Goal: Information Seeking & Learning: Learn about a topic

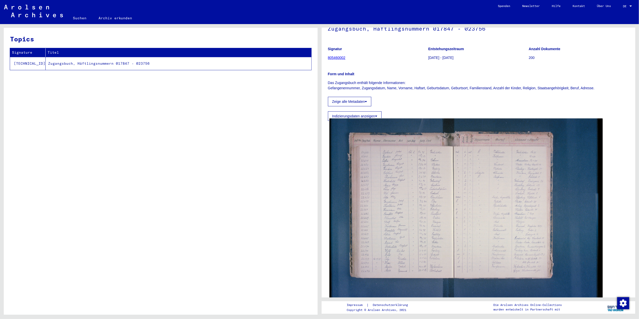
scroll to position [67, 0]
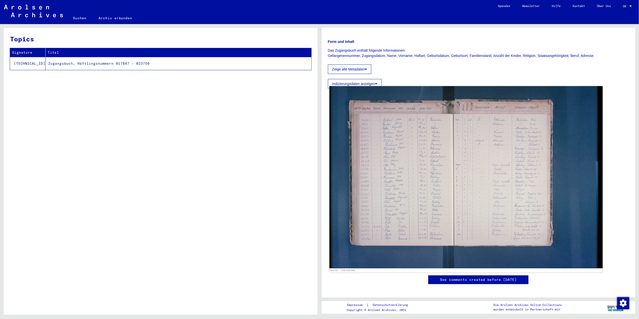
click at [423, 180] on img at bounding box center [465, 177] width 273 height 182
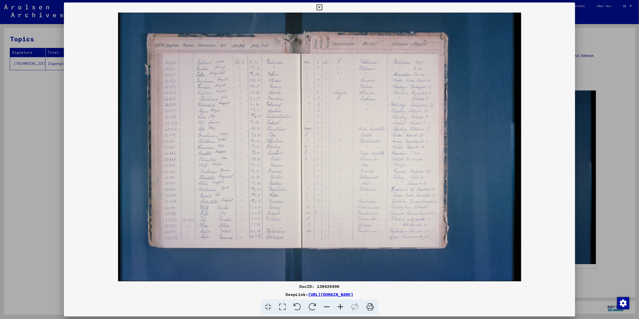
click at [284, 306] on icon at bounding box center [282, 306] width 14 height 15
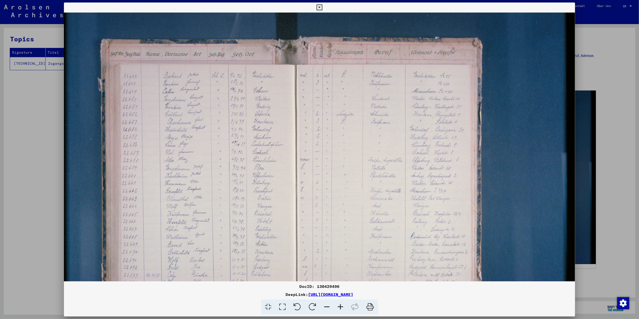
click at [338, 307] on icon at bounding box center [341, 306] width 14 height 15
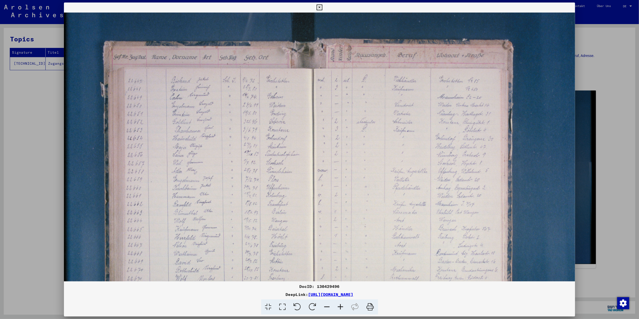
click at [338, 307] on icon at bounding box center [341, 306] width 14 height 15
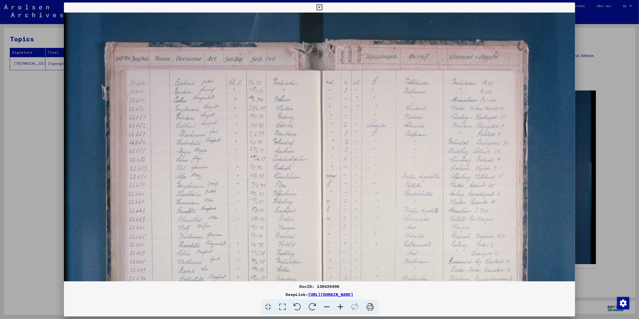
click at [338, 307] on icon at bounding box center [341, 306] width 14 height 15
click at [339, 304] on icon at bounding box center [341, 306] width 14 height 15
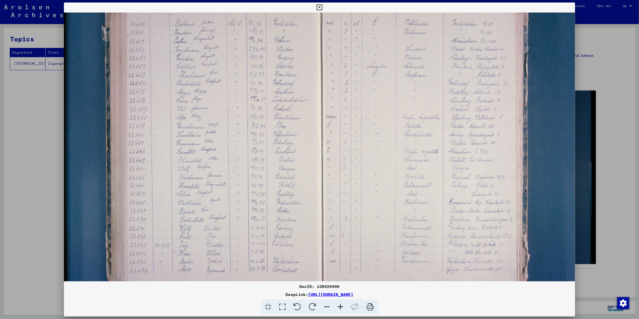
scroll to position [62, 0]
drag, startPoint x: 209, startPoint y: 165, endPoint x: 358, endPoint y: 110, distance: 159.0
click at [358, 110] on img at bounding box center [347, 139] width 567 height 378
